Goal: Task Accomplishment & Management: Manage account settings

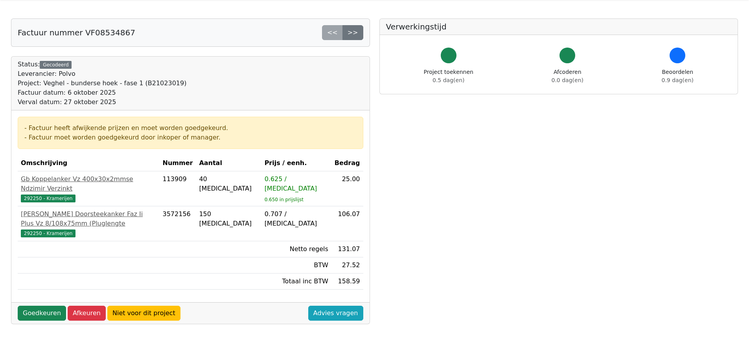
scroll to position [39, 0]
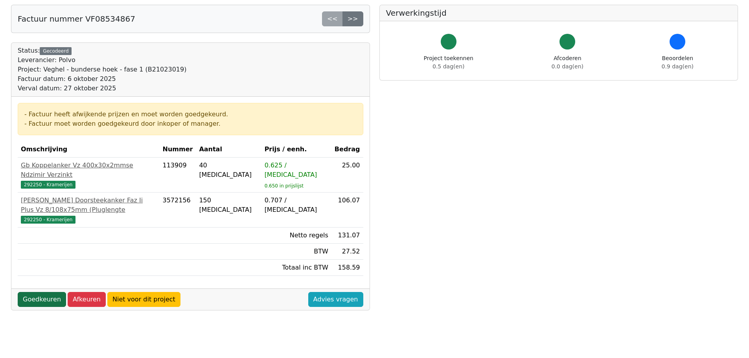
click at [32, 292] on link "Goedkeuren" at bounding box center [42, 299] width 48 height 15
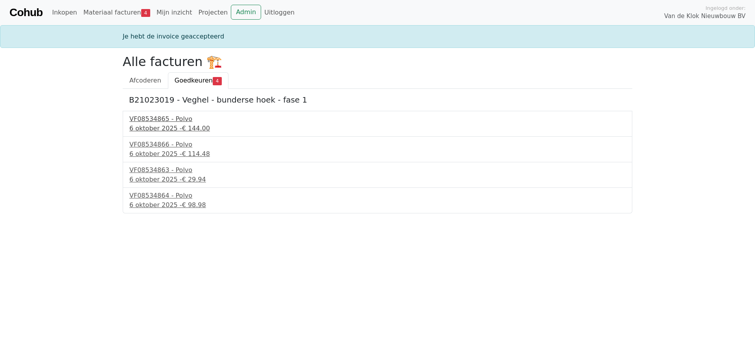
click at [149, 126] on div "6 oktober 2025 - € 144.00" at bounding box center [377, 128] width 496 height 9
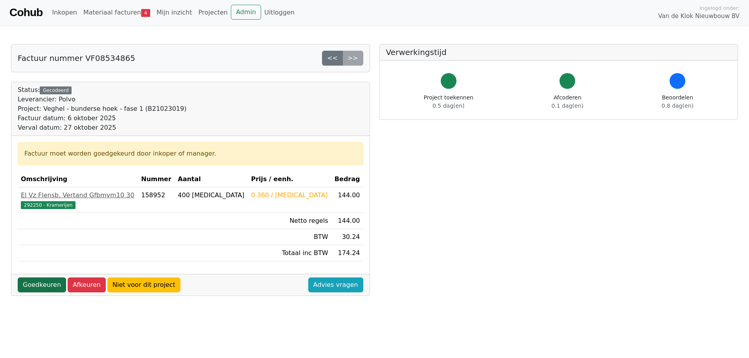
click at [46, 286] on link "Goedkeuren" at bounding box center [42, 285] width 48 height 15
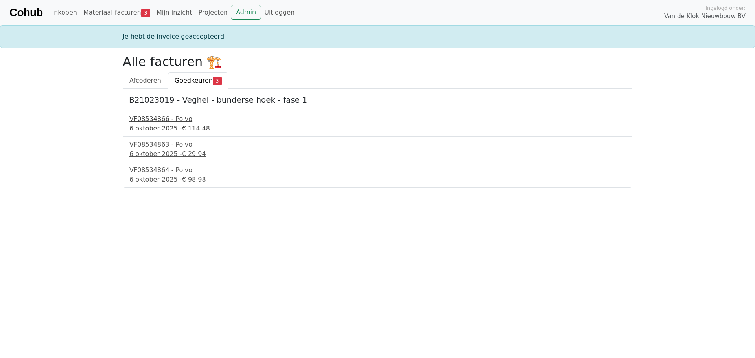
click at [147, 122] on div "VF08534866 - Polvo" at bounding box center [377, 118] width 496 height 9
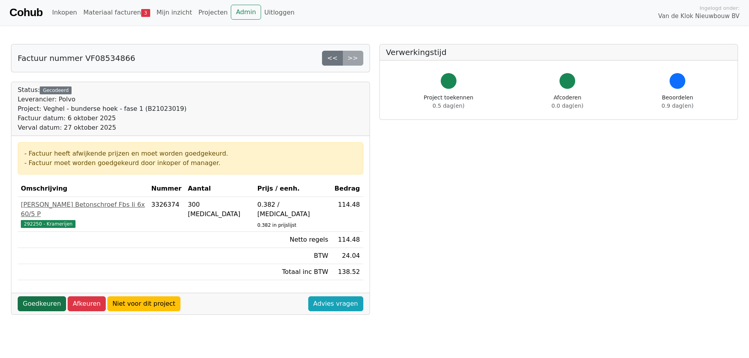
click at [42, 301] on link "Goedkeuren" at bounding box center [42, 304] width 48 height 15
click at [42, 297] on link "Goedkeuren" at bounding box center [42, 304] width 48 height 15
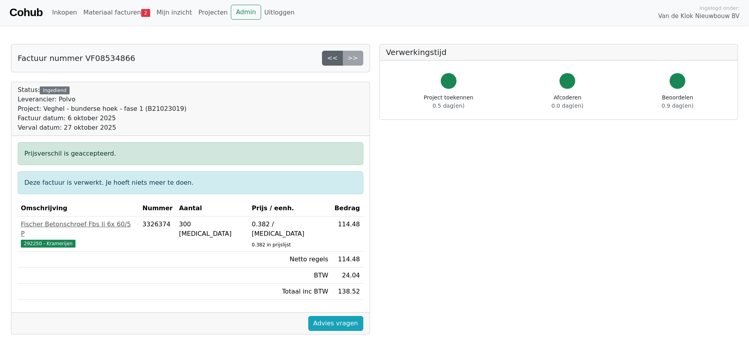
click at [337, 61] on link "<<" at bounding box center [332, 58] width 21 height 15
click at [369, 59] on div "Factuur nummer VF08534866 << >>" at bounding box center [190, 58] width 358 height 28
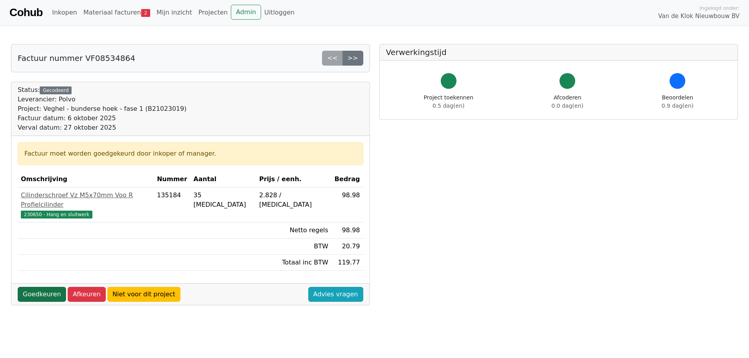
click at [28, 289] on link "Goedkeuren" at bounding box center [42, 294] width 48 height 15
click at [31, 287] on link "Goedkeuren" at bounding box center [42, 294] width 48 height 15
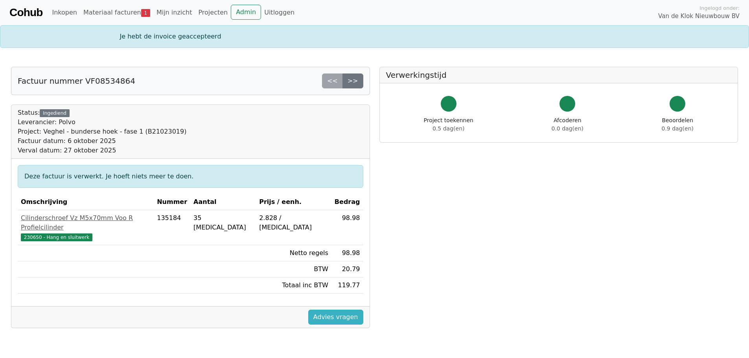
click at [331, 310] on link "Advies vragen" at bounding box center [335, 317] width 55 height 15
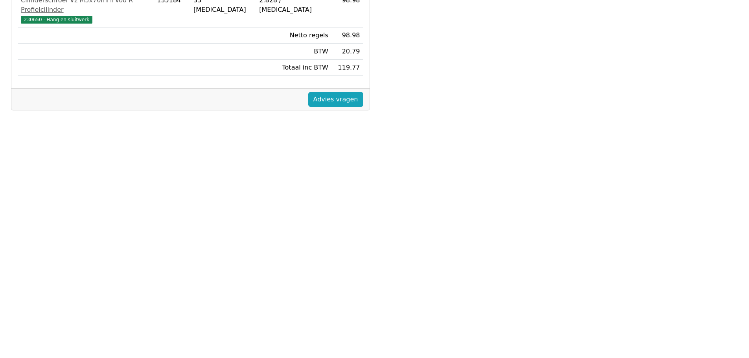
scroll to position [197, 0]
